Goal: Task Accomplishment & Management: Manage account settings

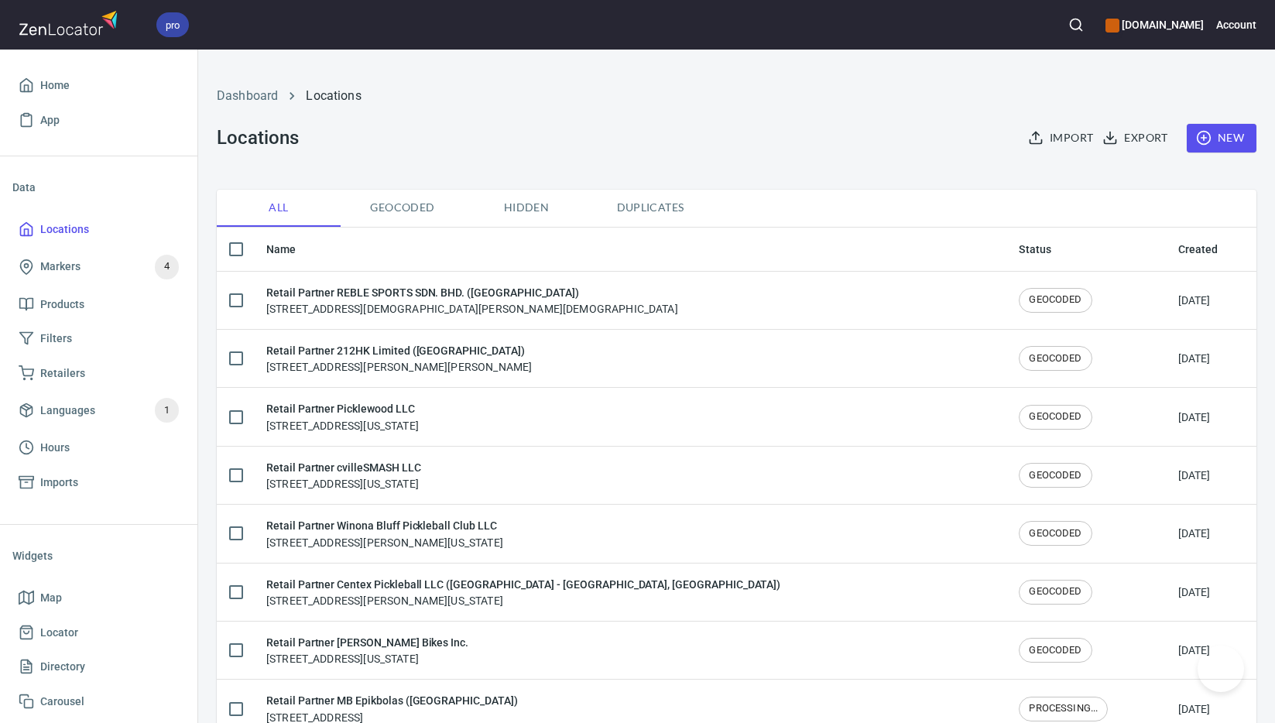
checkbox input "false"
click at [1209, 142] on span "New" at bounding box center [1222, 138] width 45 height 19
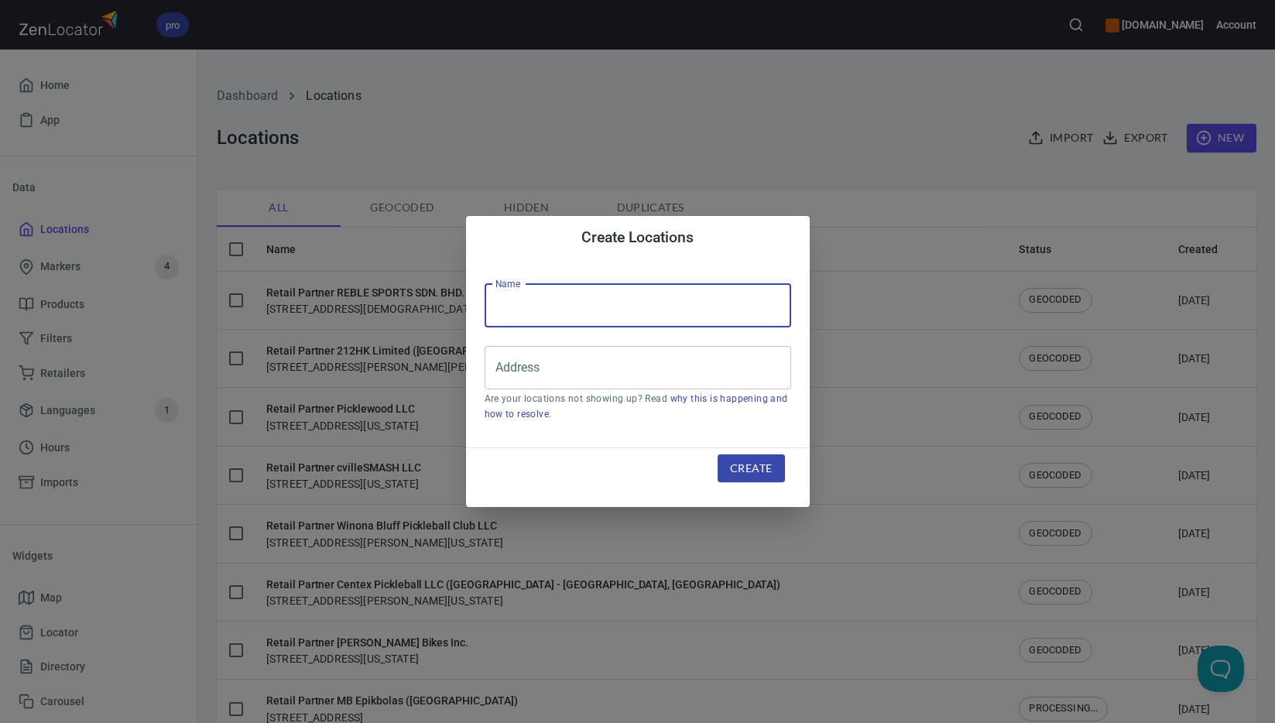
click at [716, 304] on input "text" at bounding box center [638, 305] width 307 height 43
paste input "Yipai Insync Sports & Leisure Co. Ltd. - d.b.a. Pickle Day Social Club ([GEOGRA…"
type input "Retail Partner Yipai Insync Sports & Leisure Co. Ltd. - d.b.a. Pickle Day Socia…"
click at [661, 371] on input "Address" at bounding box center [626, 367] width 269 height 29
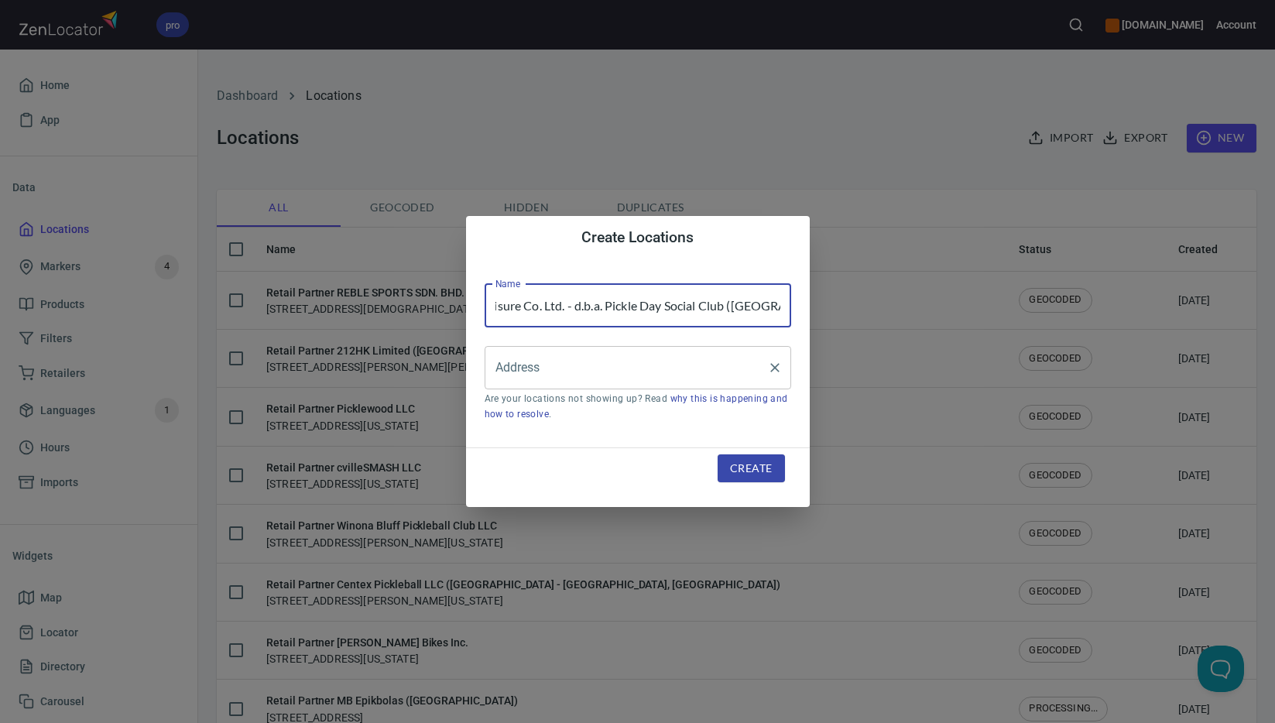
scroll to position [0, 0]
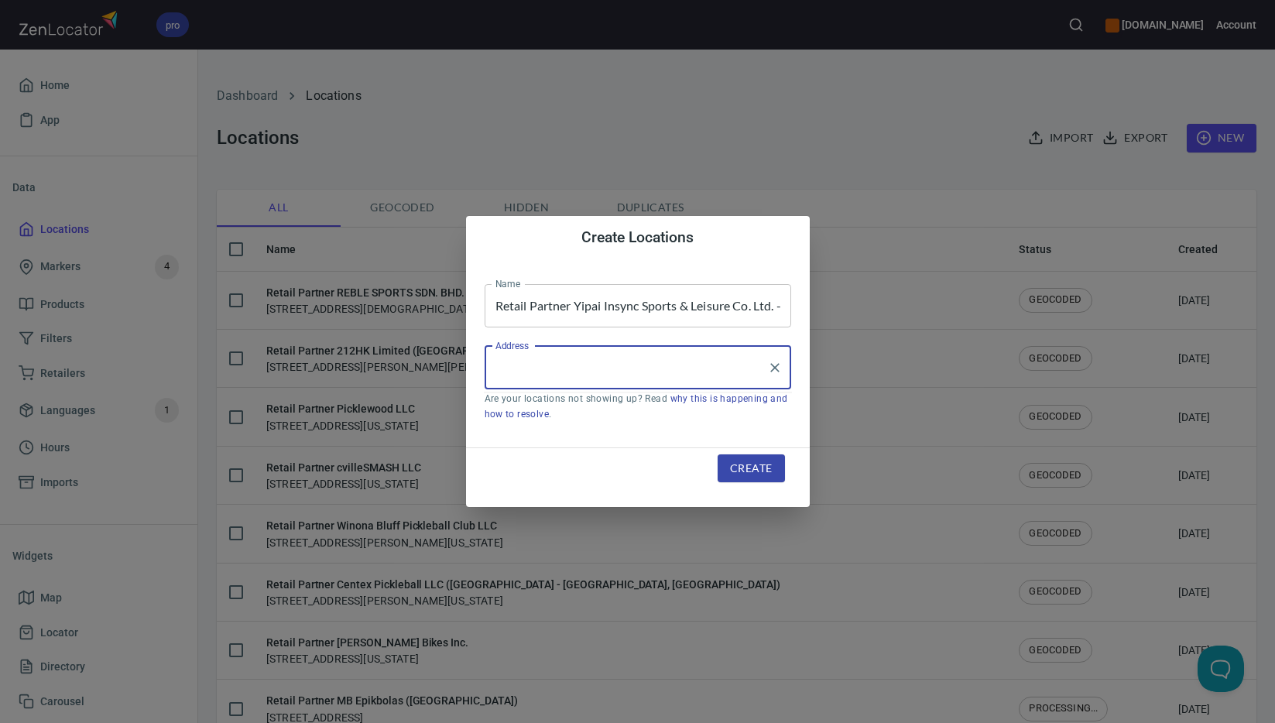
paste input "[STREET_ADDRESS]"
drag, startPoint x: 644, startPoint y: 376, endPoint x: 369, endPoint y: 352, distance: 275.9
click at [369, 352] on div "Create Locations Name Retail Partner Yipai Insync Sports & Leisure Co. Ltd. - d…" at bounding box center [637, 361] width 1275 height 723
paste input "Zhonghe Dist."
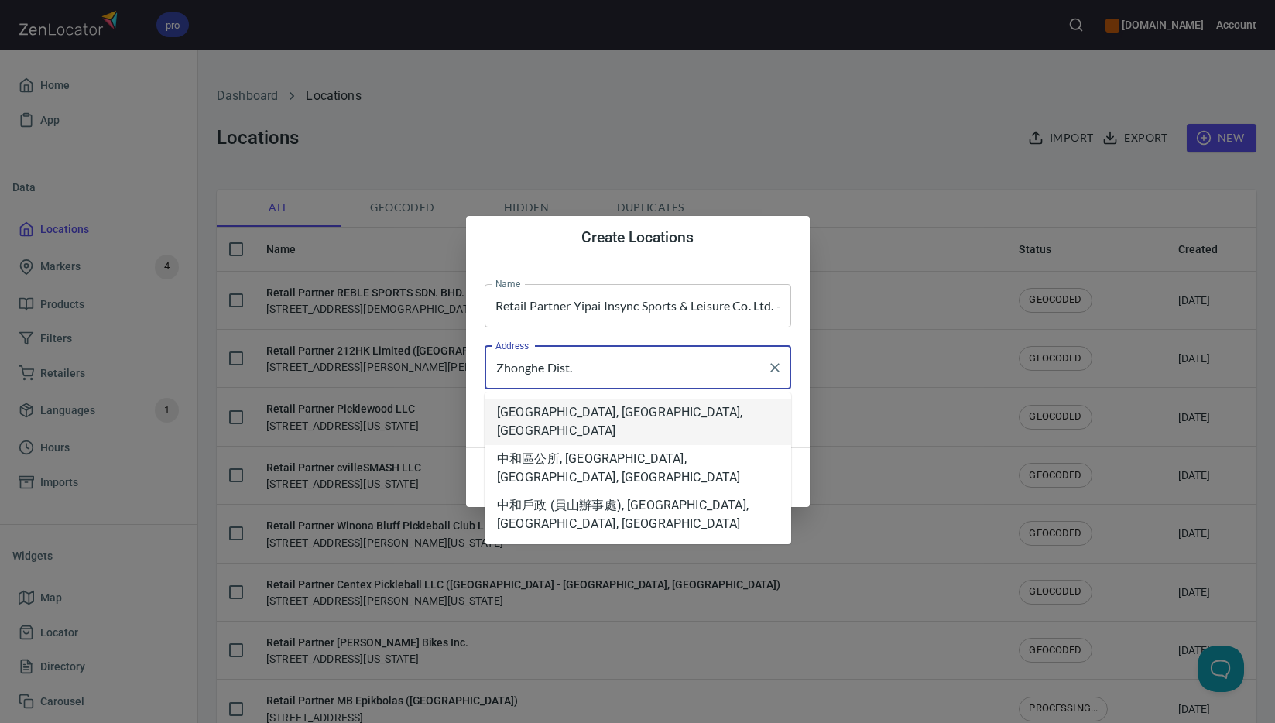
click at [600, 417] on li "[GEOGRAPHIC_DATA], [GEOGRAPHIC_DATA], [GEOGRAPHIC_DATA]" at bounding box center [638, 422] width 307 height 46
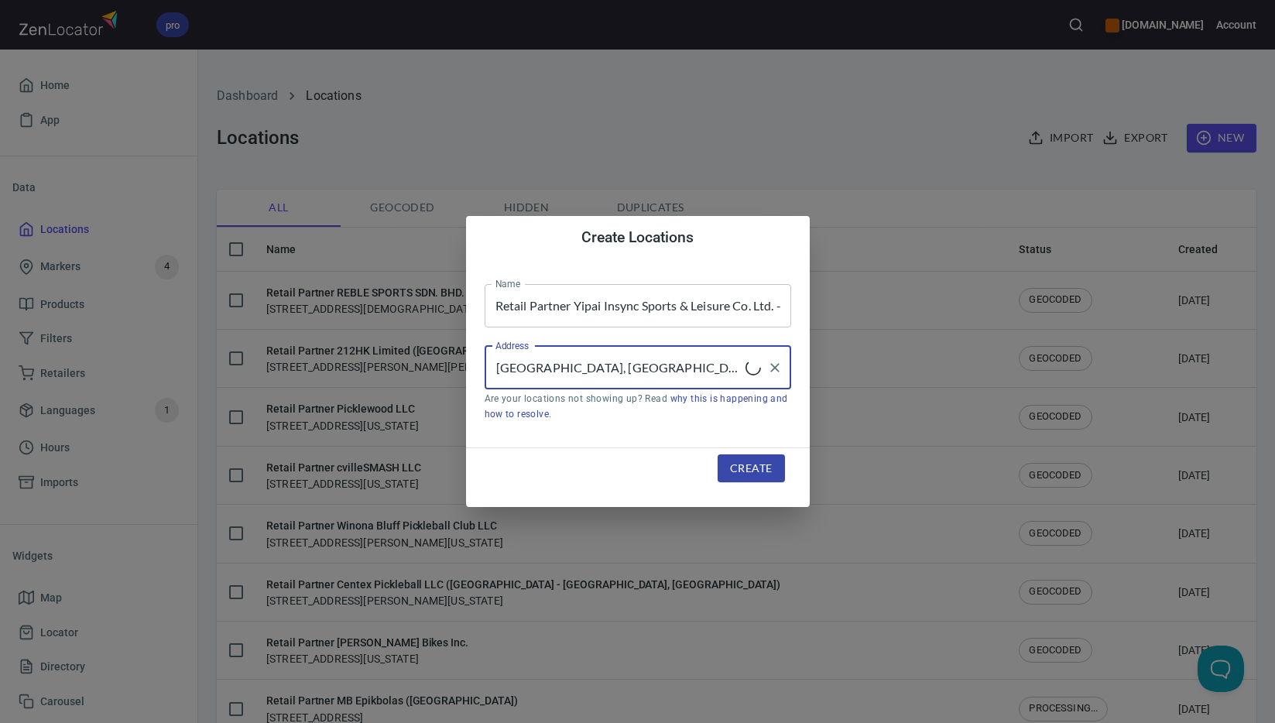
type input "[GEOGRAPHIC_DATA], [GEOGRAPHIC_DATA], [GEOGRAPHIC_DATA]"
click at [760, 469] on span "Create" at bounding box center [751, 468] width 42 height 19
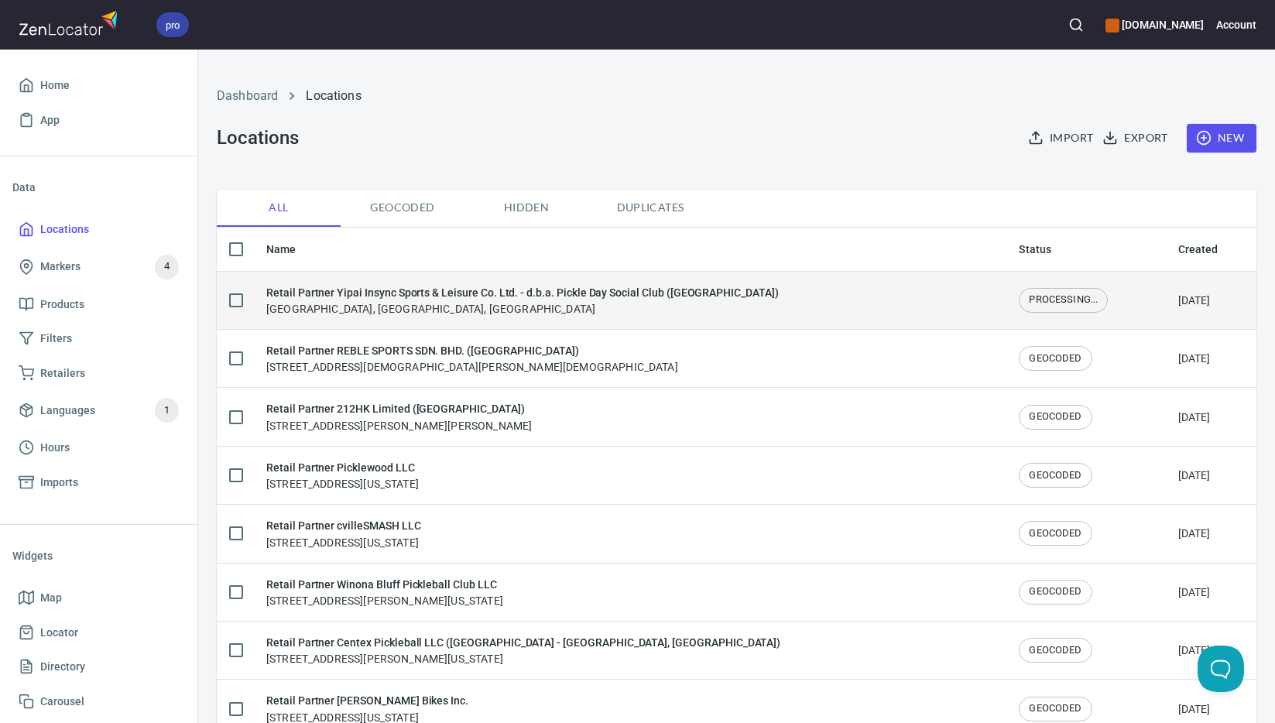
click at [507, 293] on h6 "Retail Partner Yipai Insync Sports & Leisure Co. Ltd. - d.b.a. Pickle Day Socia…" at bounding box center [522, 292] width 513 height 17
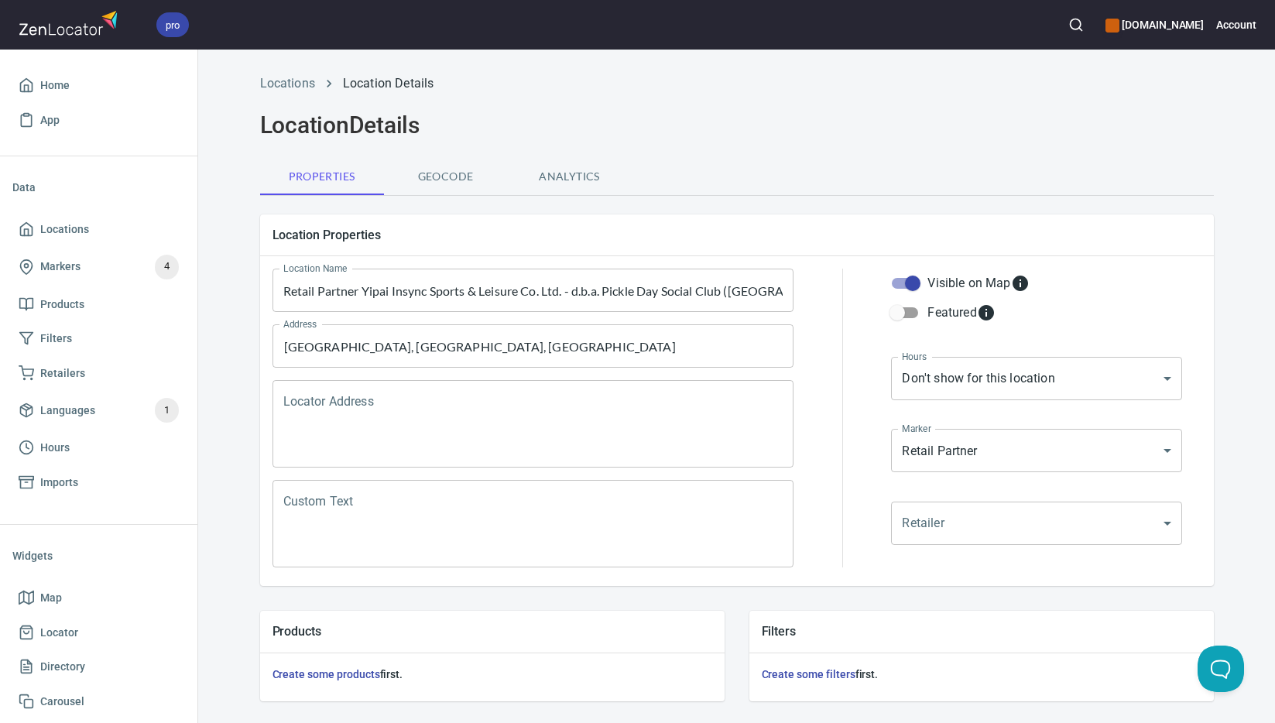
click at [449, 424] on textarea "Locator Address" at bounding box center [533, 424] width 500 height 59
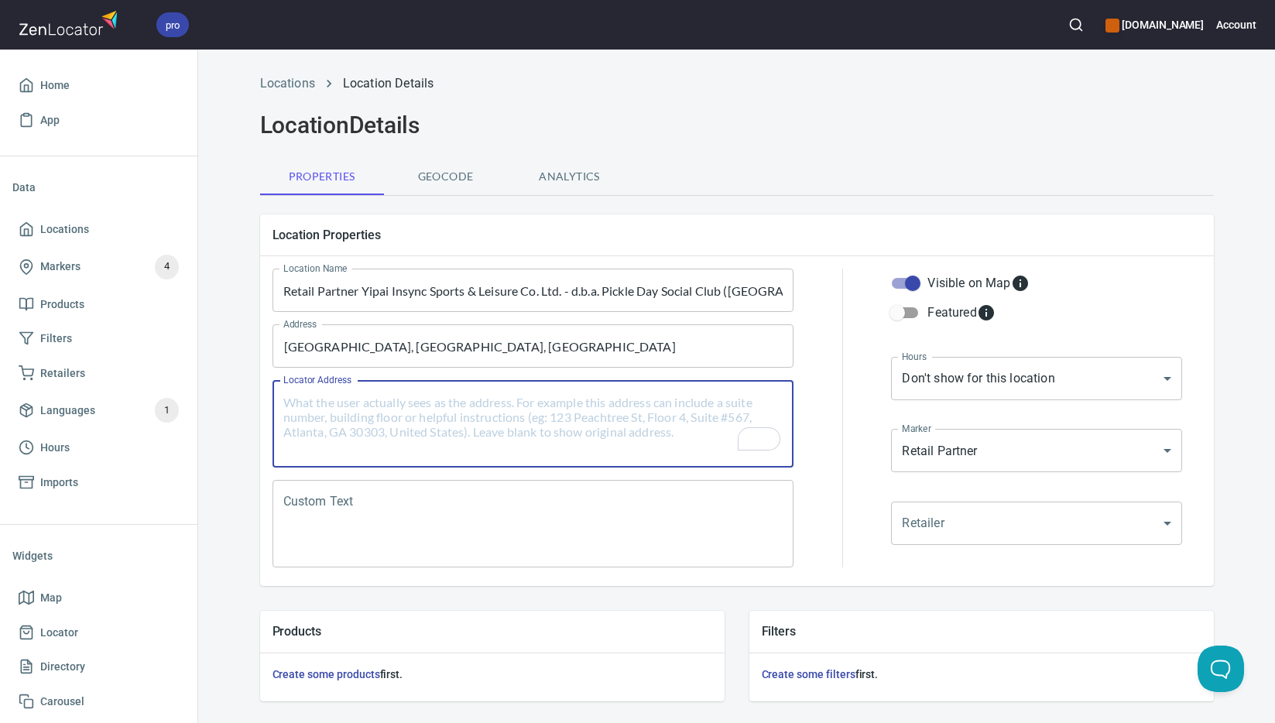
paste textarea "[STREET_ADDRESS]"
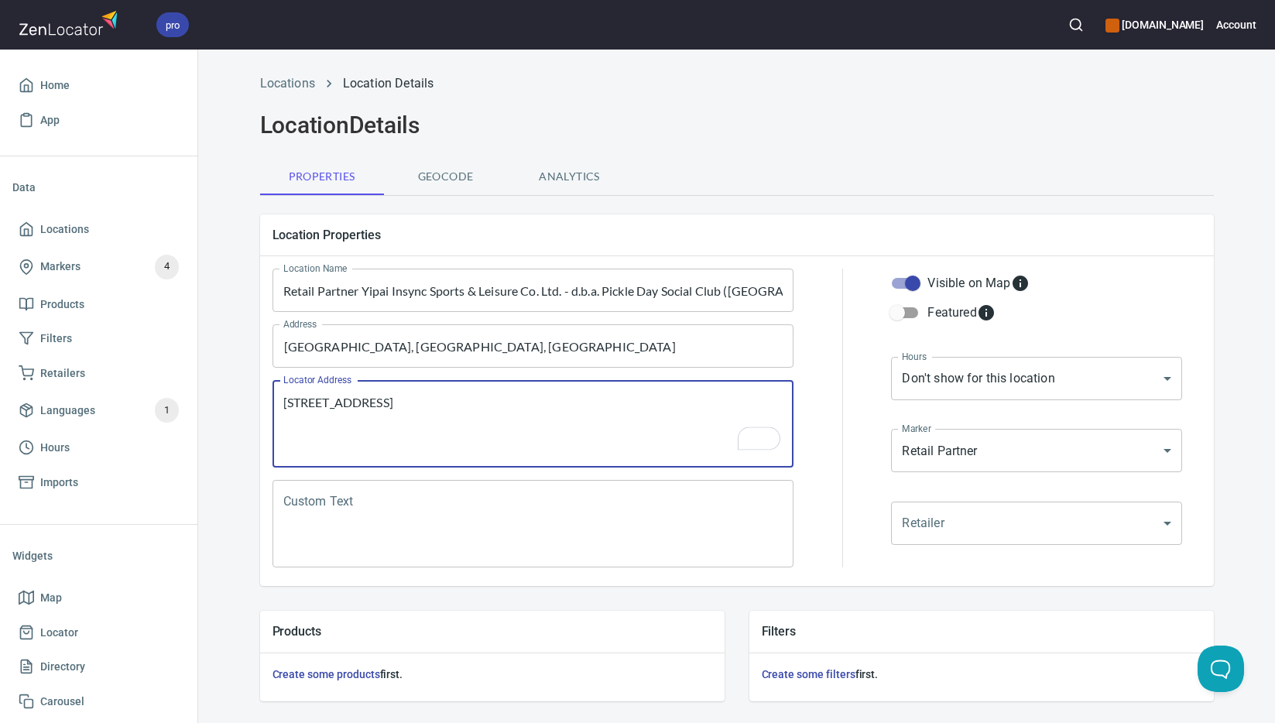
type textarea "[STREET_ADDRESS]"
click at [558, 522] on textarea "Custom Text" at bounding box center [533, 524] width 500 height 59
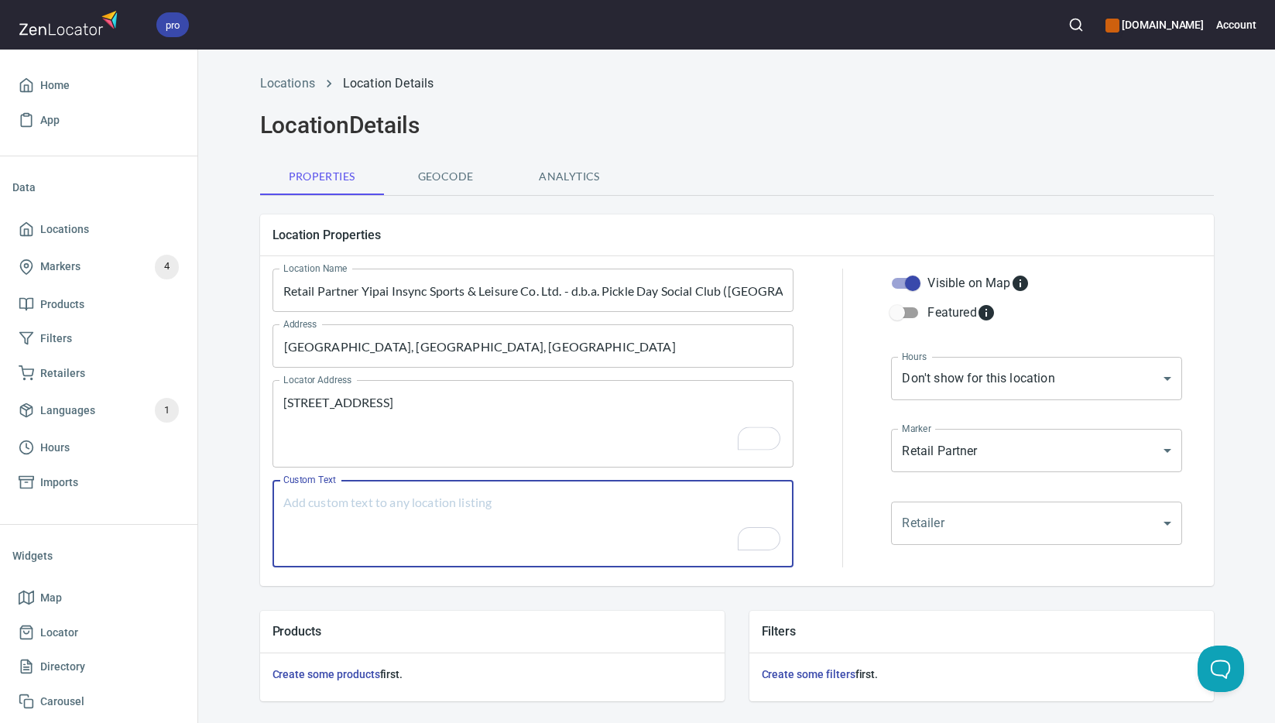
paste textarea "Brands Carried: SelkirkSix Zero Gamma Franklin Bread & Butter Everyday Social R…"
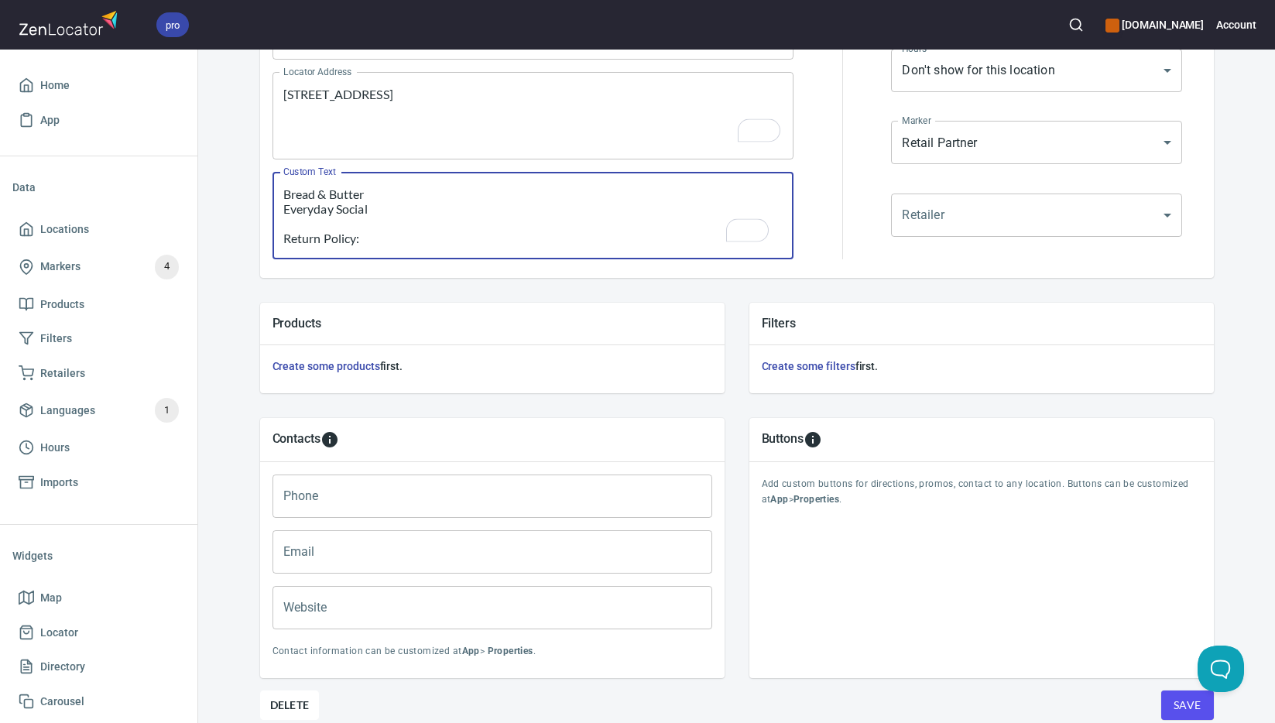
scroll to position [44, 0]
type textarea "Brands Carried: SelkirkSix Zero Gamma Franklin Bread & Butter Everyday Social R…"
click at [473, 497] on input "Phone" at bounding box center [493, 496] width 440 height 43
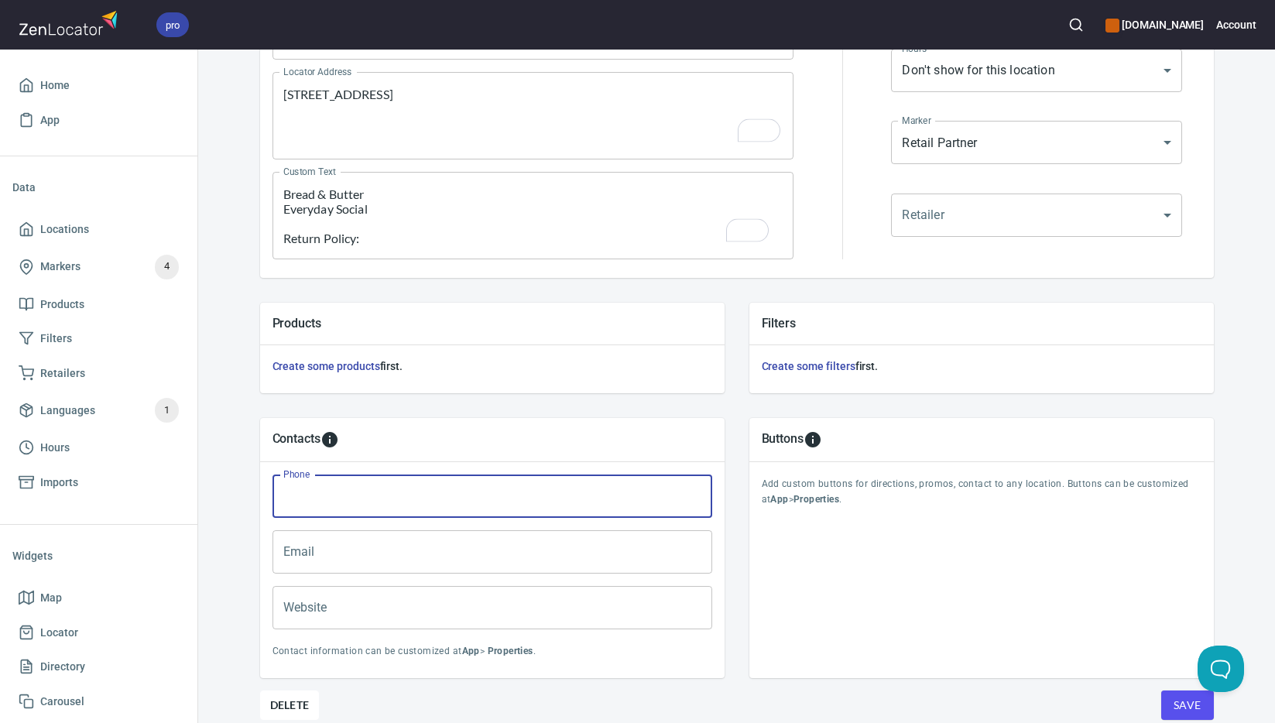
paste input "[PHONE_NUMBER]"
type input "[PHONE_NUMBER]"
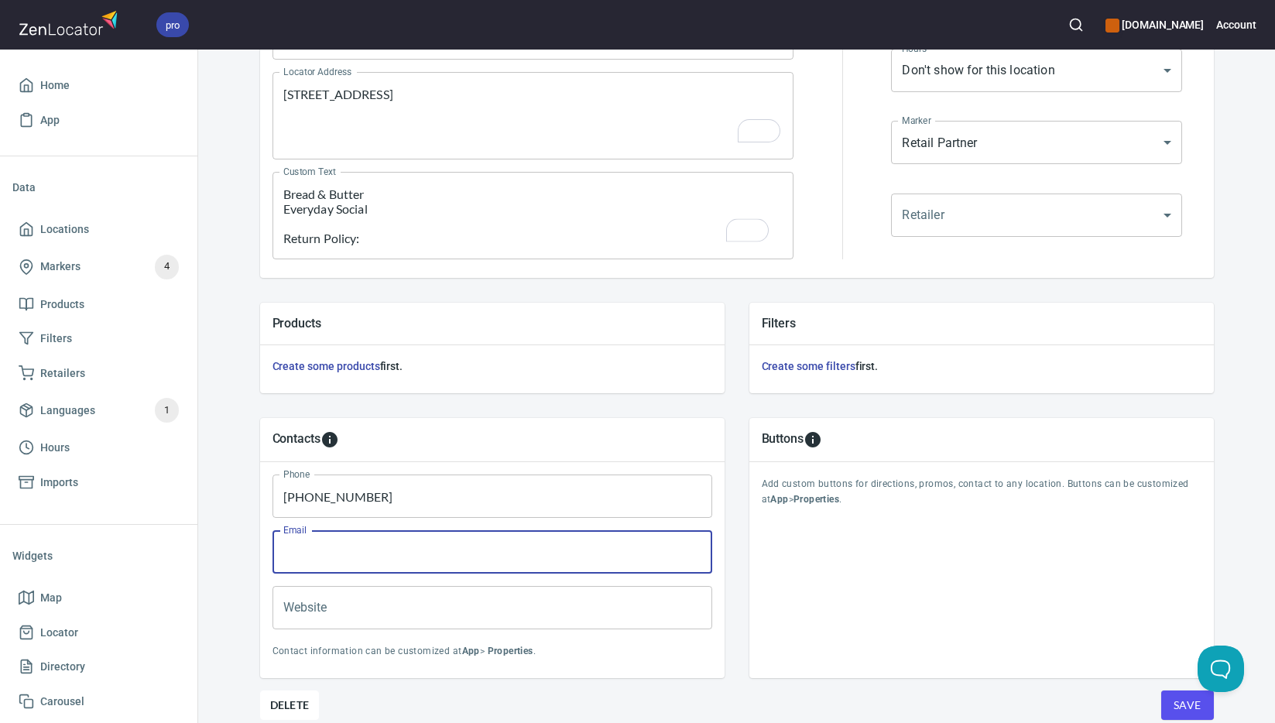
paste input "[EMAIL_ADDRESS][DOMAIN_NAME]"
type input "[EMAIL_ADDRESS][DOMAIN_NAME]"
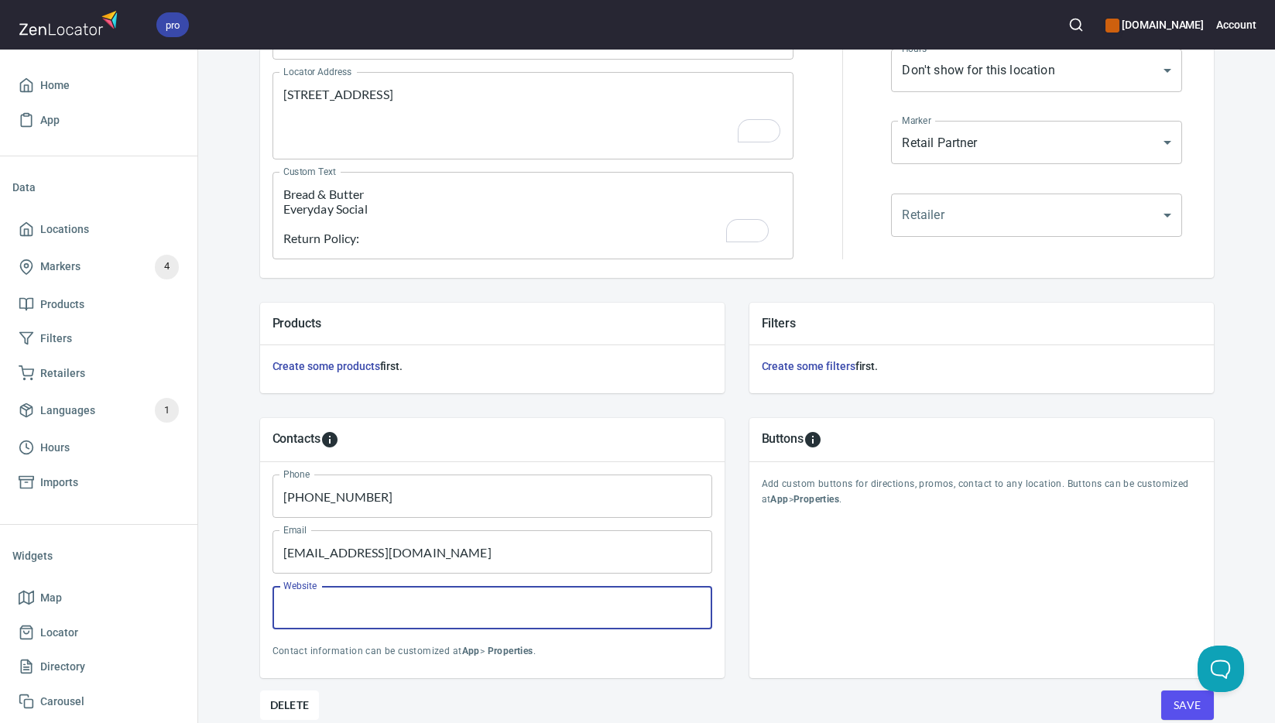
paste input "[URL][DOMAIN_NAME]"
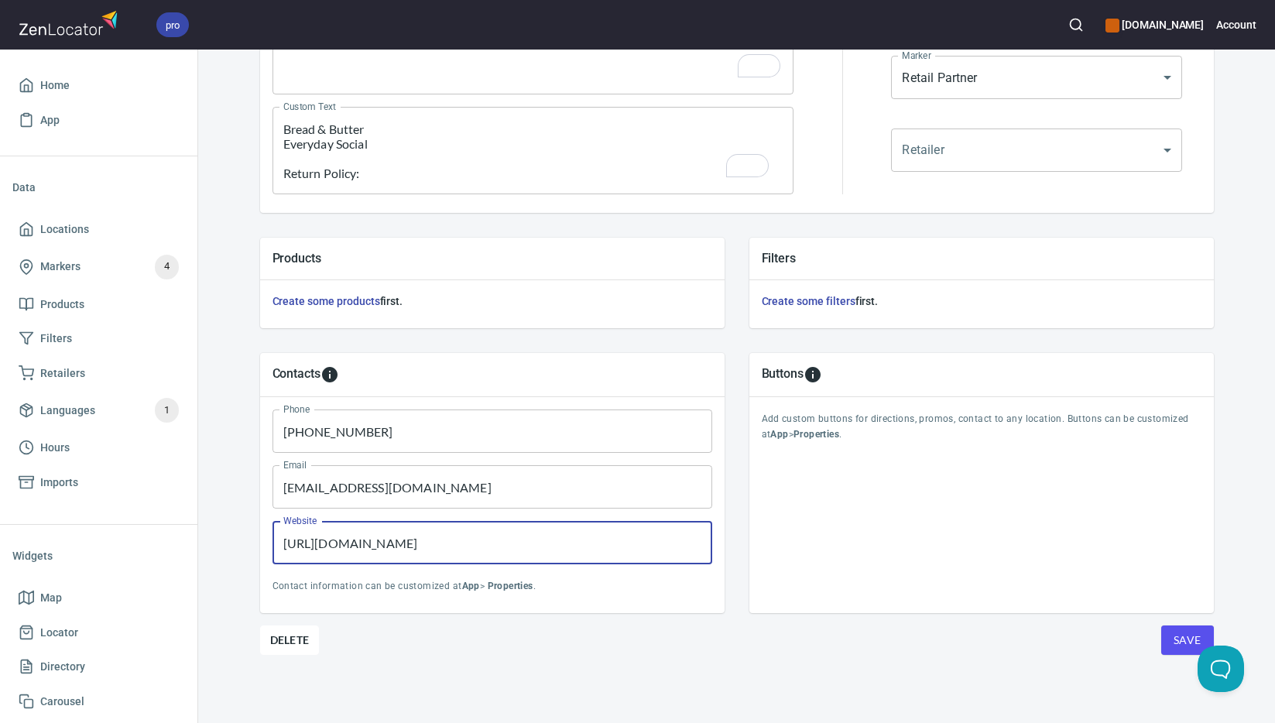
type input "[URL][DOMAIN_NAME]"
click at [1183, 642] on span "Save" at bounding box center [1188, 640] width 28 height 19
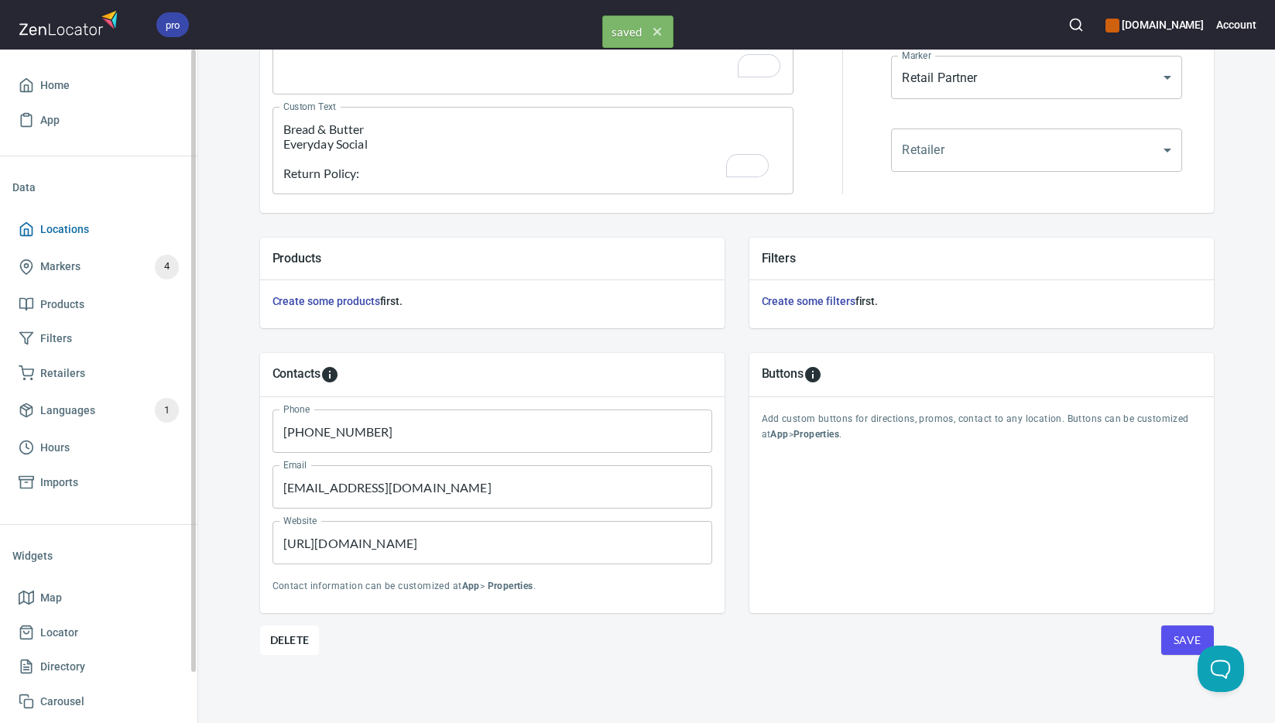
click at [78, 232] on span "Locations" at bounding box center [64, 229] width 49 height 19
